Goal: Find specific page/section: Find specific page/section

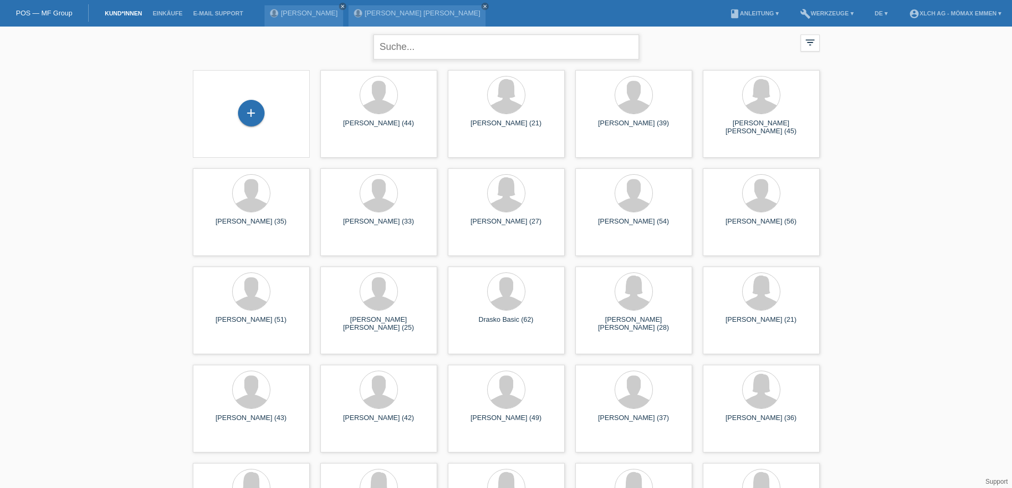
click at [458, 52] on input "text" at bounding box center [506, 47] width 266 height 25
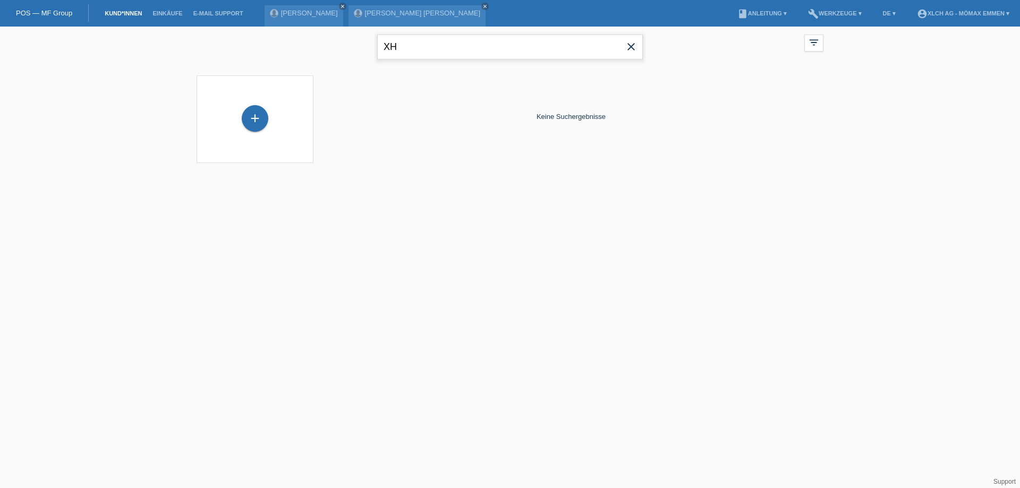
type input "X"
type input "S"
click at [611, 99] on div "Keine Suchergebnisse" at bounding box center [571, 116] width 504 height 93
click at [590, 45] on input "text" at bounding box center [510, 47] width 266 height 25
type input "A"
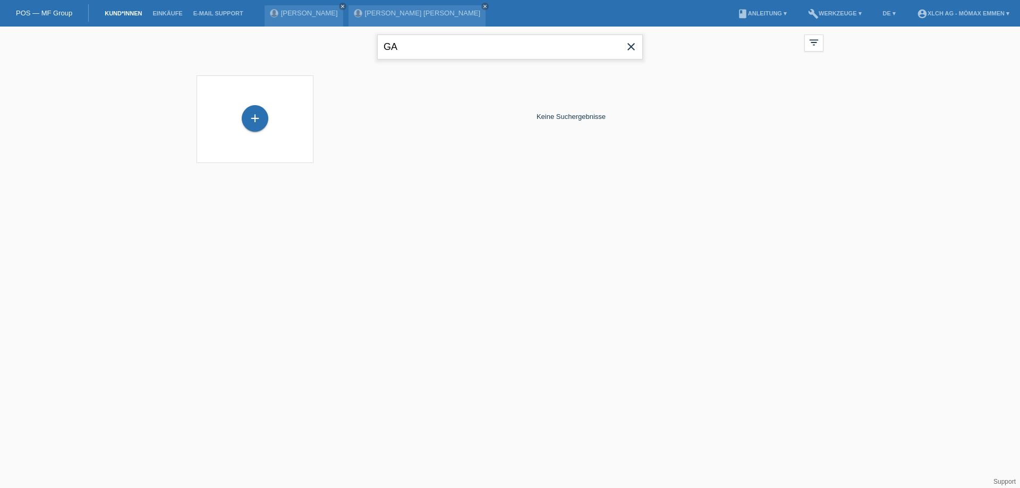
type input "G"
type input "M"
type input "T"
type input "B"
type input "G"
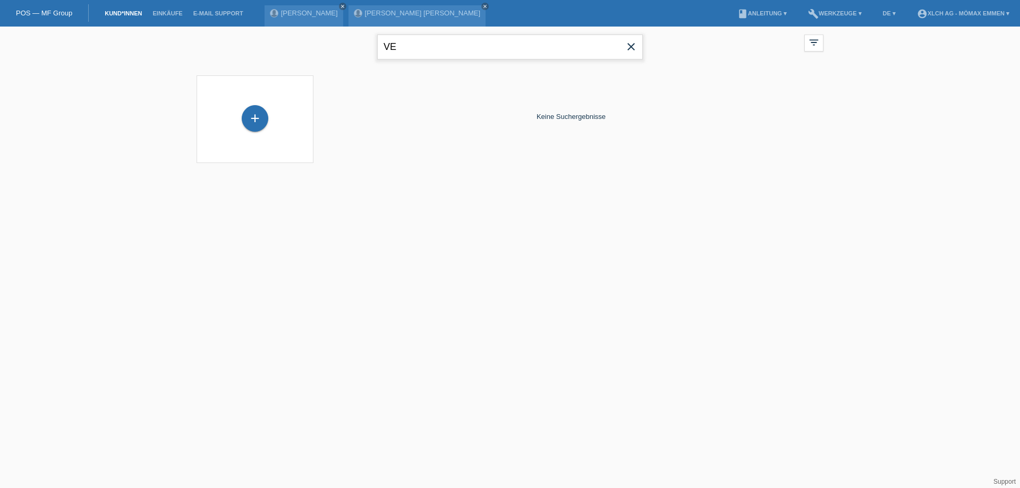
type input "V"
type input "P"
type input "S"
type input "X"
type input "MÜLLER"
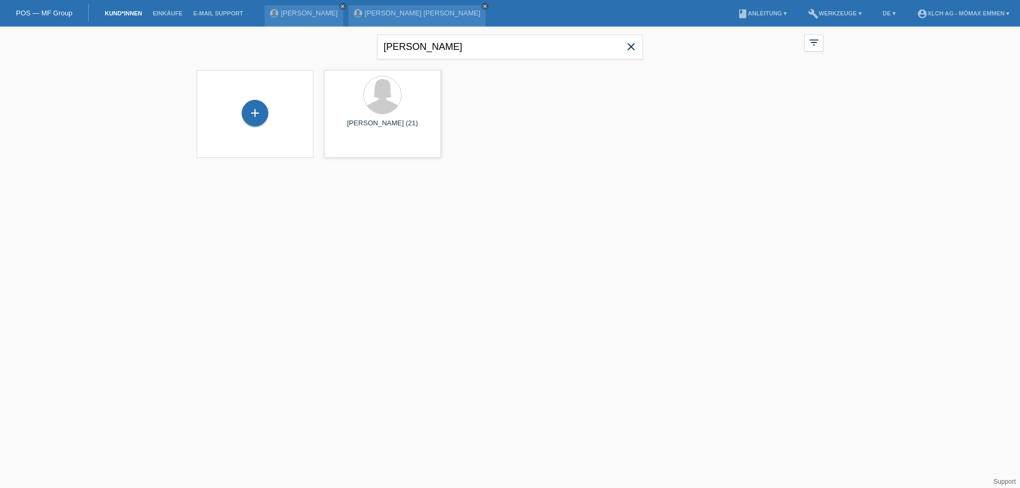
click at [624, 48] on span "close" at bounding box center [630, 48] width 21 height 16
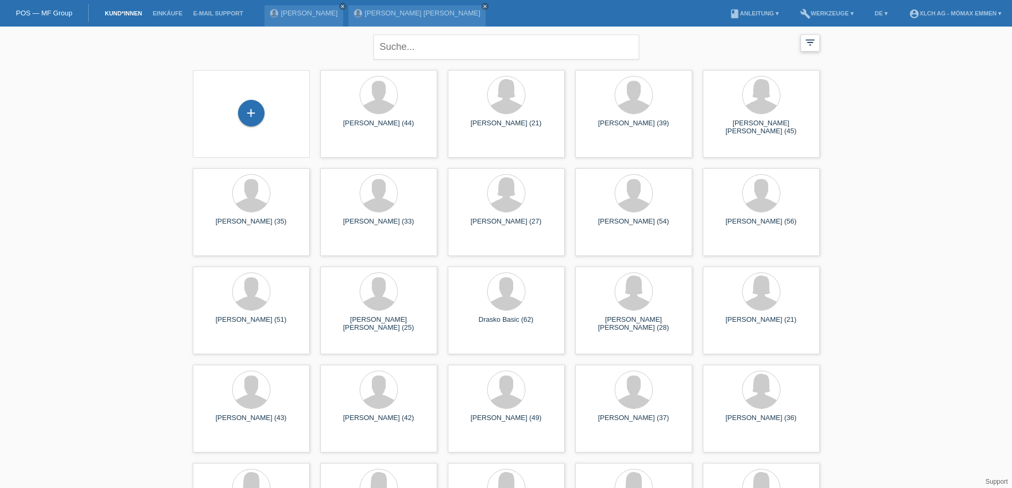
click at [814, 41] on icon "filter_list" at bounding box center [810, 43] width 12 height 12
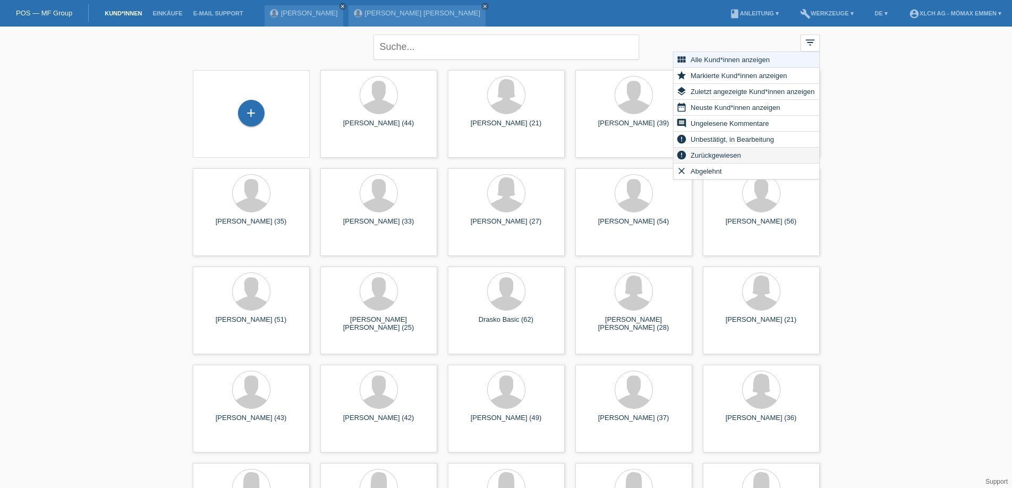
click at [732, 155] on span "Zurückgewiesen" at bounding box center [716, 155] width 54 height 13
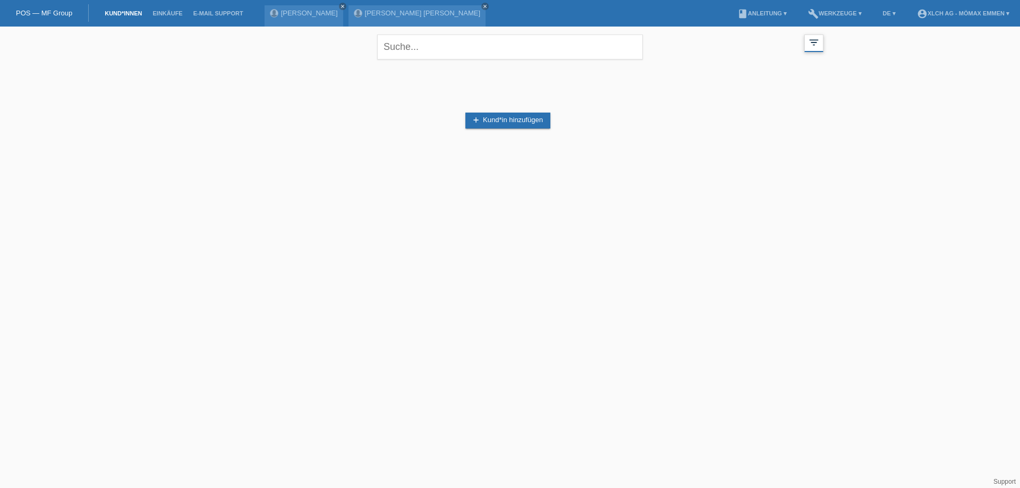
click at [820, 40] on div "filter_list" at bounding box center [813, 44] width 19 height 18
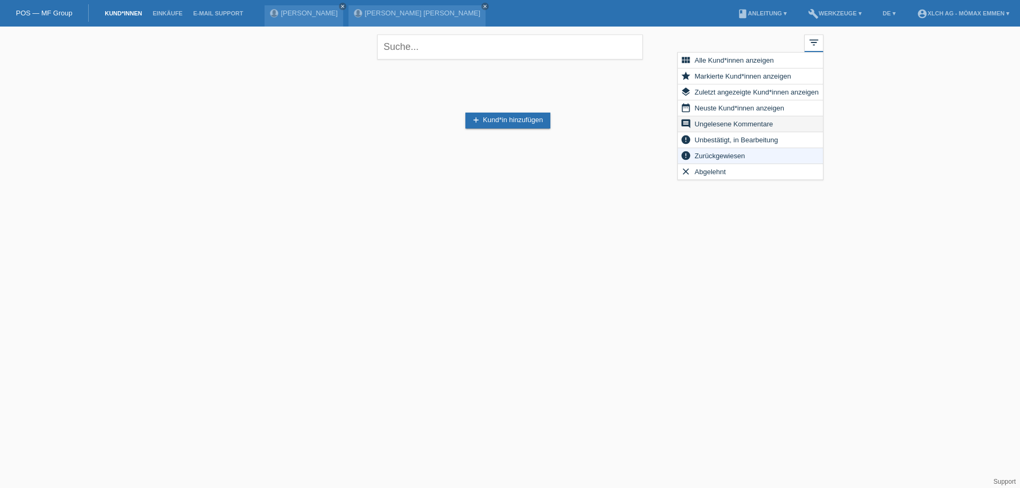
click at [774, 124] on div "comment Ungelesene Kommentare" at bounding box center [750, 124] width 145 height 16
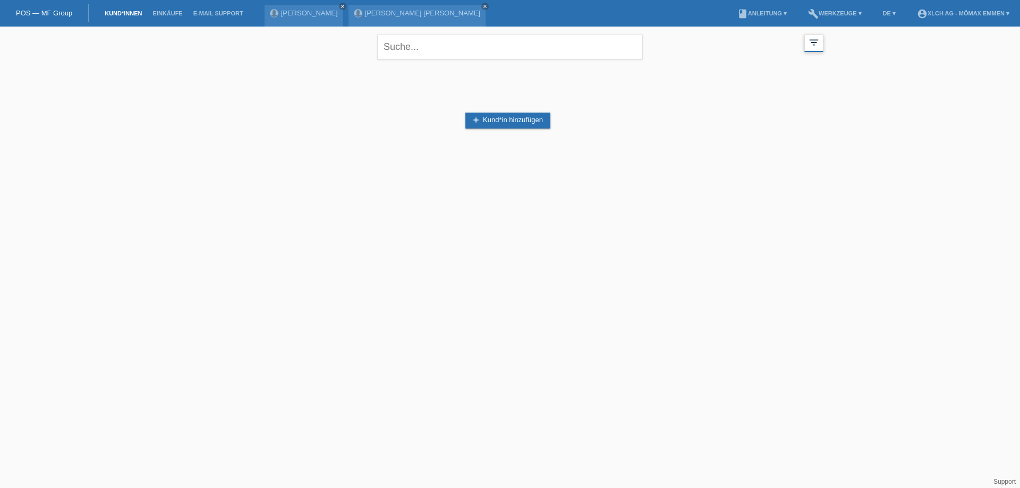
click at [809, 40] on icon "filter_list" at bounding box center [814, 43] width 12 height 12
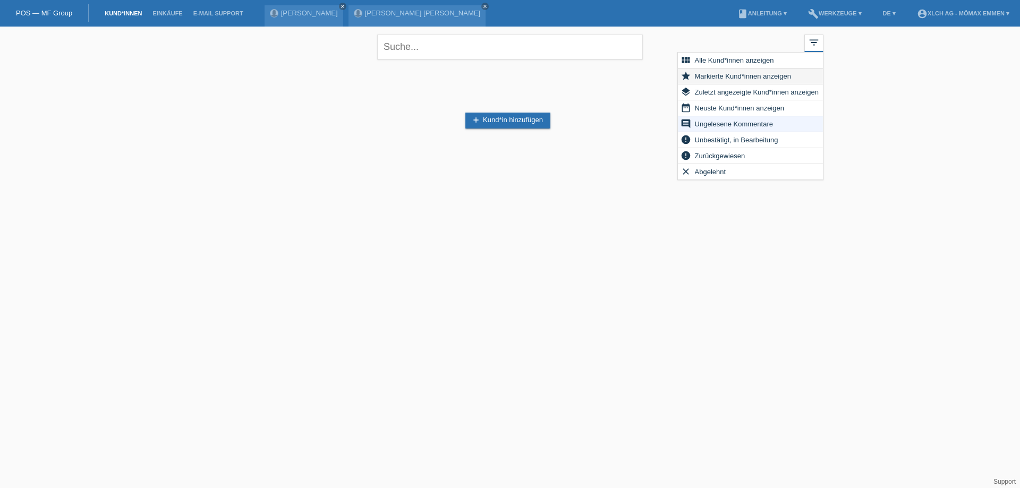
click at [769, 73] on span "Markierte Kund*innen anzeigen" at bounding box center [742, 76] width 99 height 13
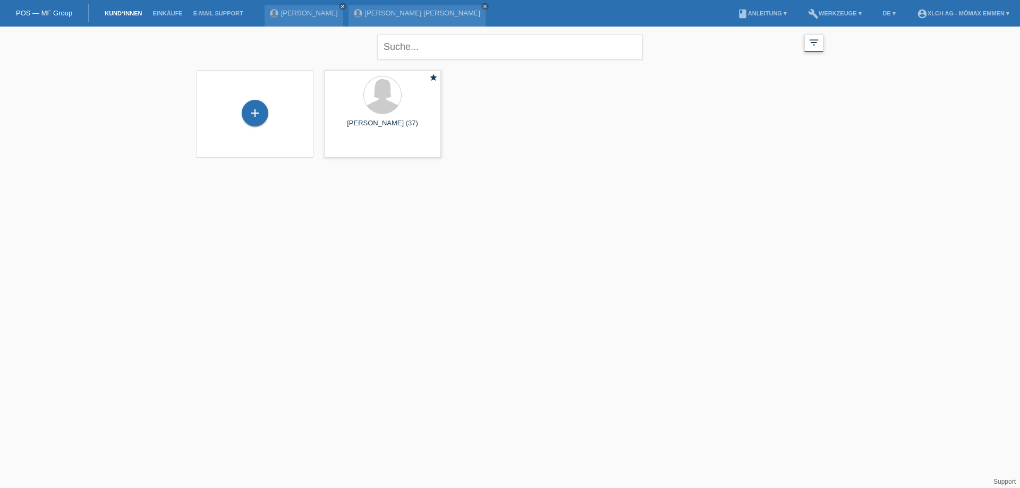
click at [809, 38] on icon "filter_list" at bounding box center [814, 43] width 12 height 12
click at [816, 41] on icon "filter_list" at bounding box center [814, 43] width 12 height 12
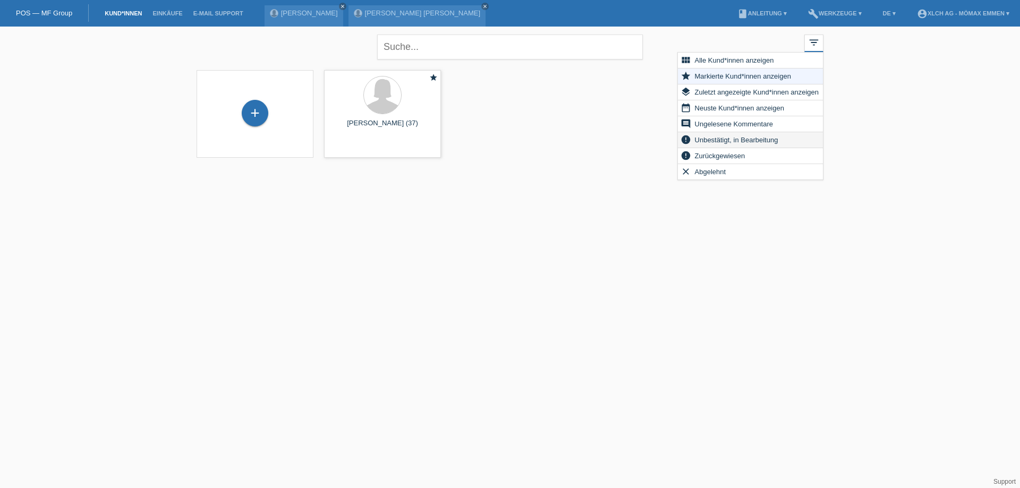
click at [782, 137] on div "error Unbestätigt, in Bearbeitung" at bounding box center [750, 140] width 145 height 16
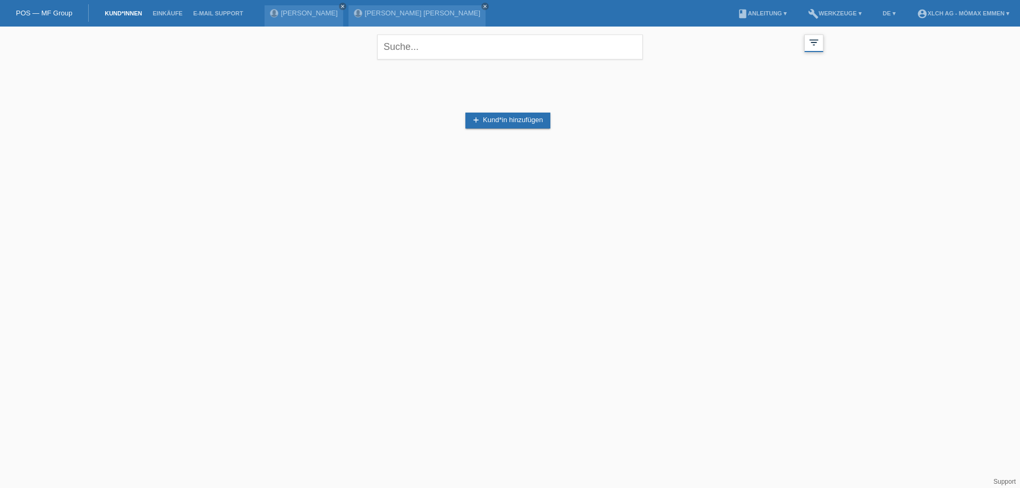
click at [817, 45] on icon "filter_list" at bounding box center [814, 43] width 12 height 12
click at [816, 46] on icon "filter_list" at bounding box center [814, 43] width 12 height 12
click at [813, 47] on icon "filter_list" at bounding box center [814, 43] width 12 height 12
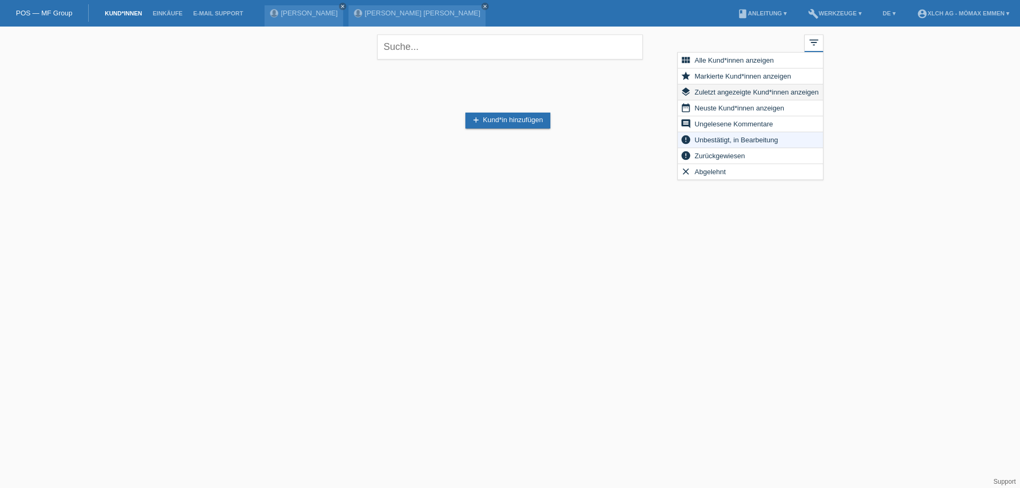
click at [779, 91] on span "Zuletzt angezeigte Kund*innen anzeigen" at bounding box center [756, 91] width 127 height 13
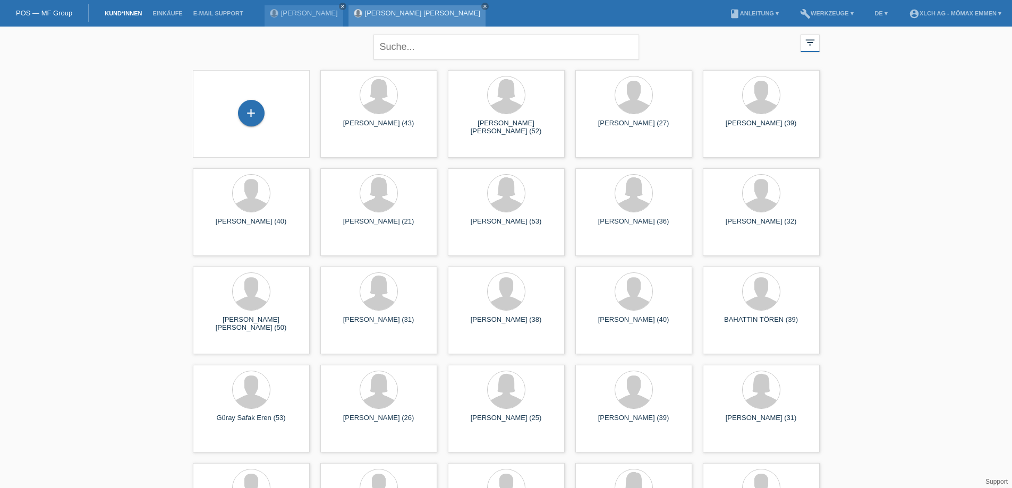
click at [399, 19] on div "[PERSON_NAME] [PERSON_NAME] close" at bounding box center [416, 15] width 137 height 21
click at [392, 13] on link "[PERSON_NAME] [PERSON_NAME]" at bounding box center [422, 13] width 115 height 8
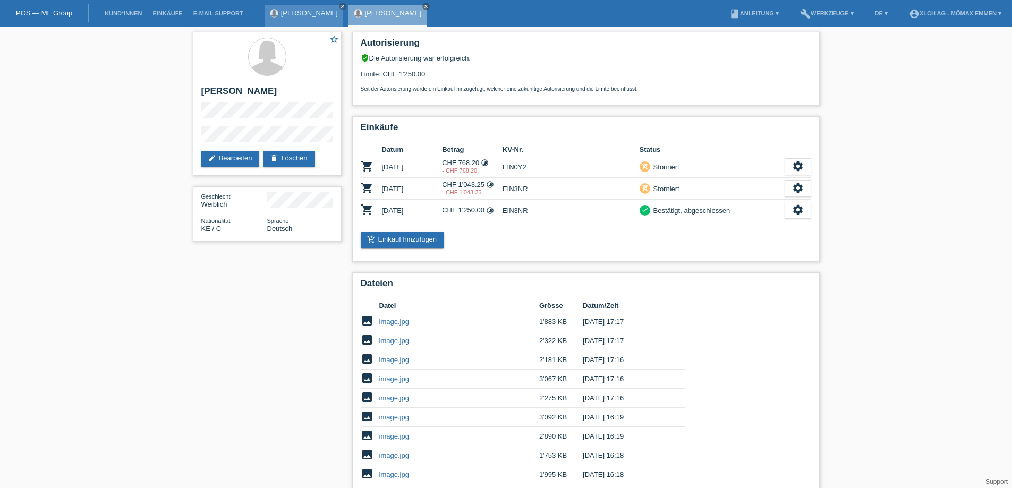
click at [317, 13] on link "[PERSON_NAME]" at bounding box center [309, 13] width 57 height 8
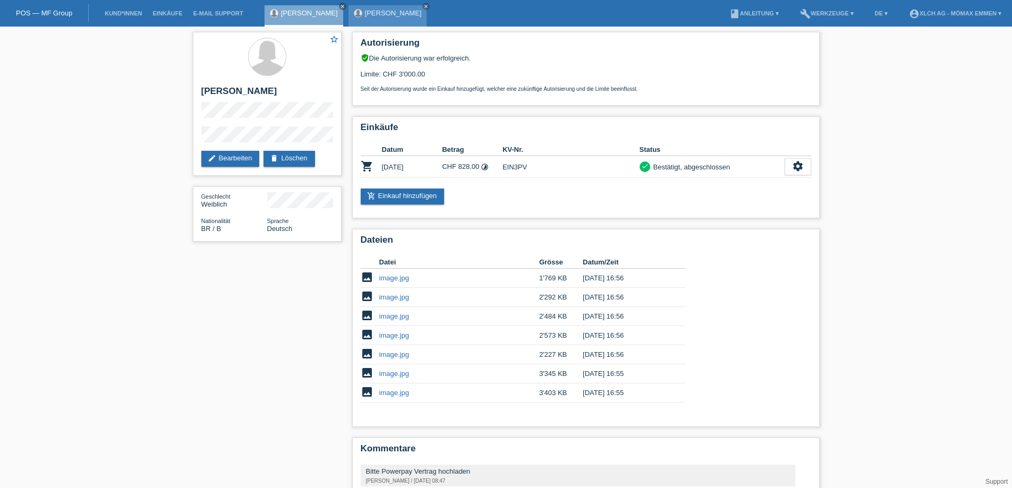
click at [416, 15] on link "[PERSON_NAME] [PERSON_NAME]" at bounding box center [393, 13] width 57 height 8
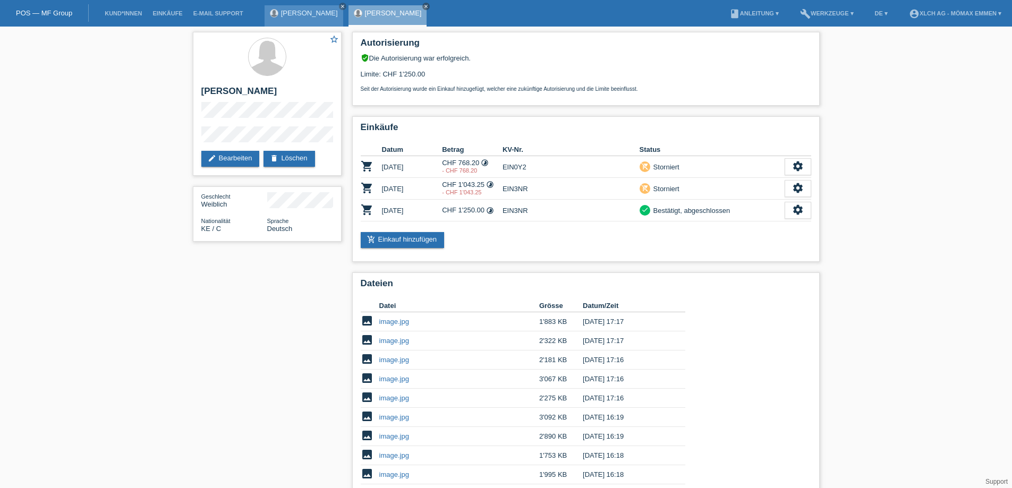
click at [293, 14] on link "[PERSON_NAME]" at bounding box center [309, 13] width 57 height 8
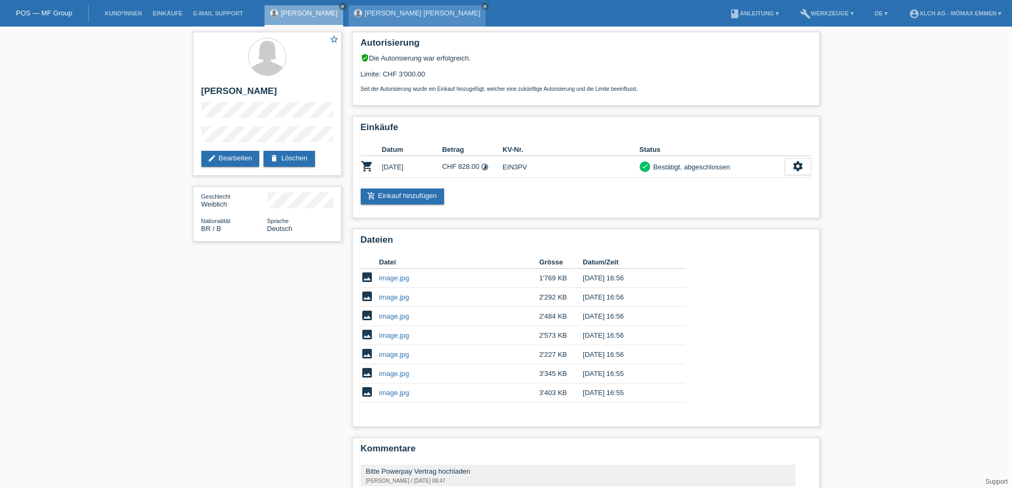
click at [392, 18] on div "[PERSON_NAME] [PERSON_NAME] close" at bounding box center [416, 15] width 137 height 21
click at [390, 21] on div "[PERSON_NAME] [PERSON_NAME] close" at bounding box center [416, 15] width 137 height 21
click at [397, 19] on div "[PERSON_NAME] [PERSON_NAME] close" at bounding box center [416, 15] width 137 height 21
